Goal: Task Accomplishment & Management: Manage account settings

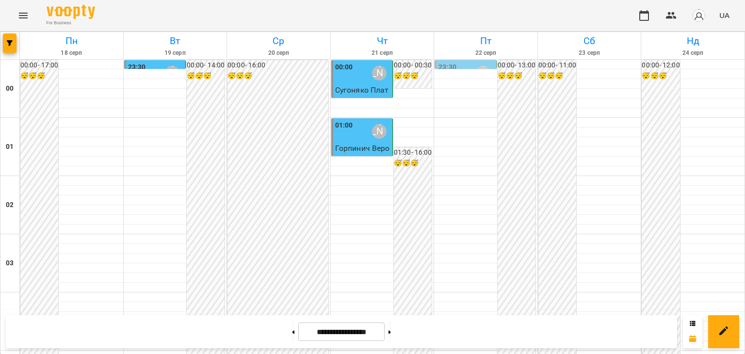
scroll to position [1146, 0]
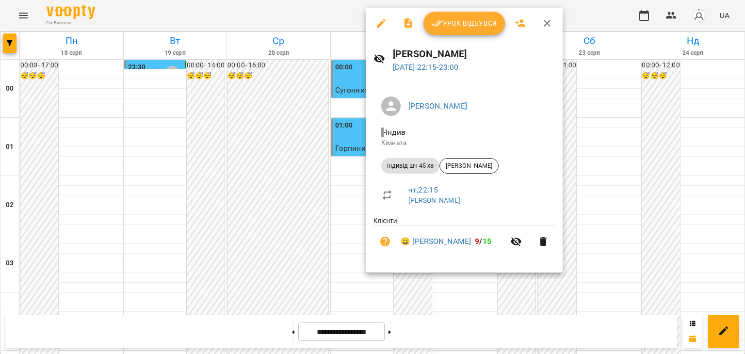
click at [474, 24] on span "Урок відбувся" at bounding box center [464, 23] width 66 height 12
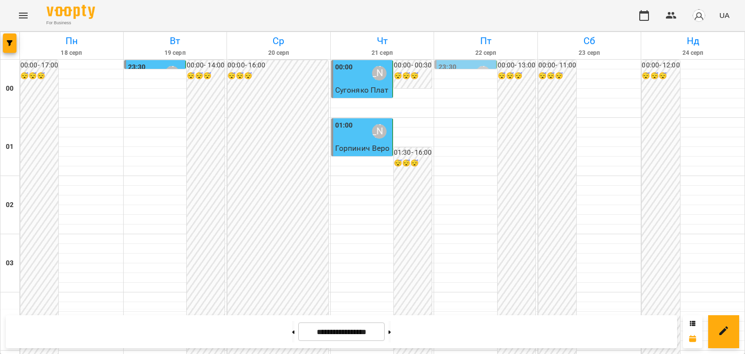
scroll to position [1146, 0]
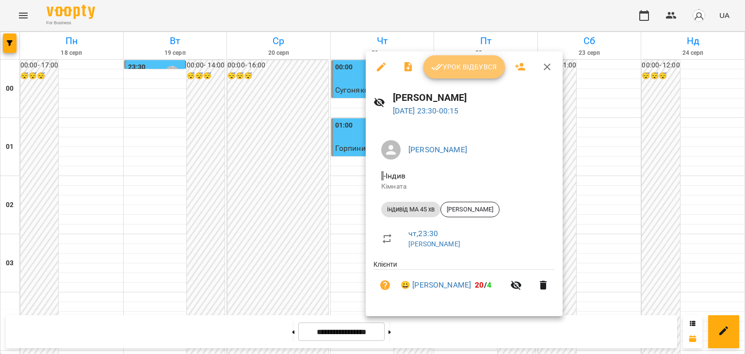
click at [469, 66] on span "Урок відбувся" at bounding box center [464, 67] width 66 height 12
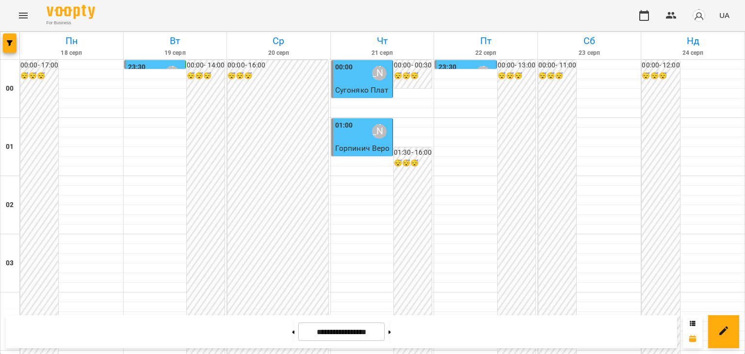
scroll to position [485, 0]
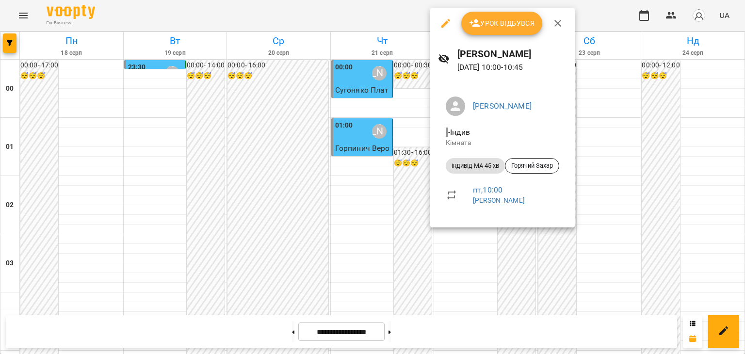
click at [356, 125] on div at bounding box center [372, 177] width 745 height 354
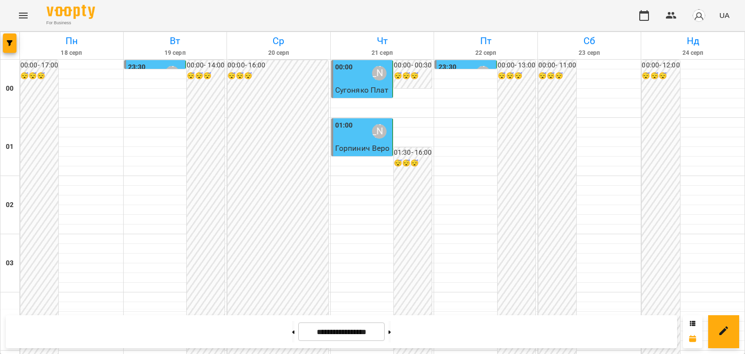
scroll to position [630, 0]
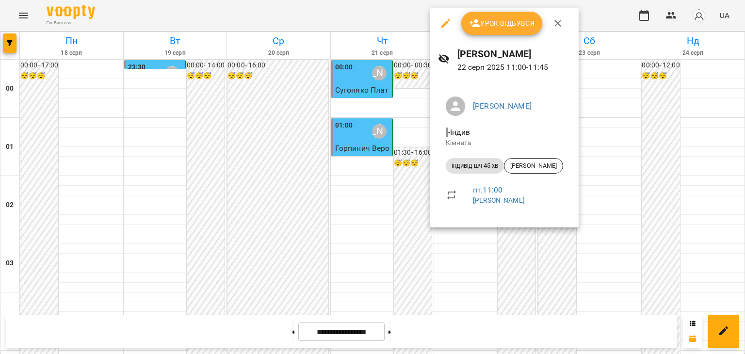
click at [361, 109] on div at bounding box center [372, 177] width 745 height 354
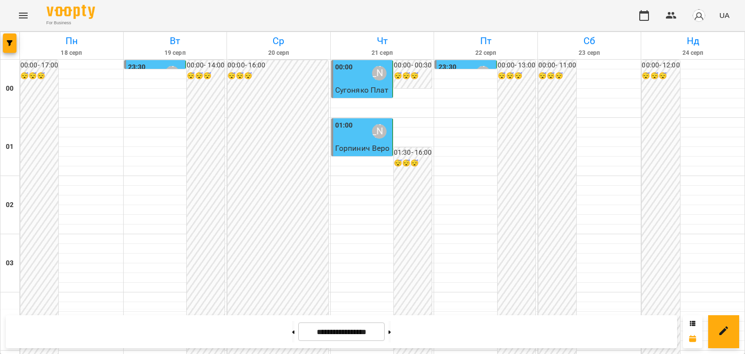
scroll to position [727, 0]
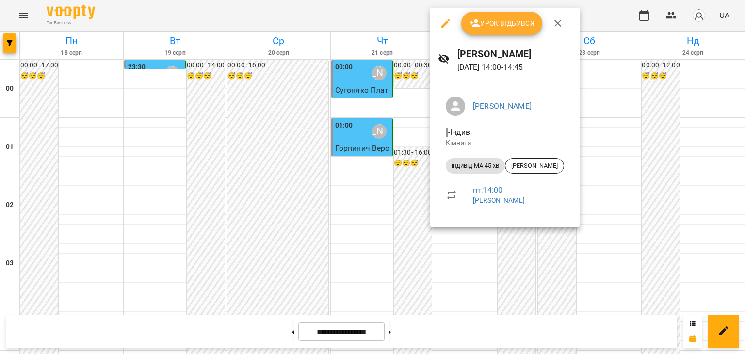
click at [364, 129] on div at bounding box center [372, 177] width 745 height 354
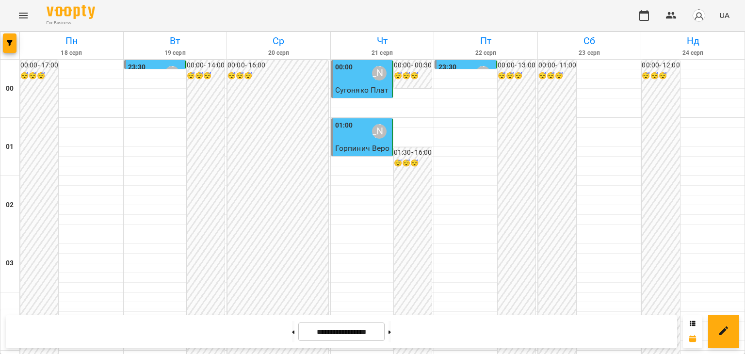
scroll to position [418, 0]
